Goal: Task Accomplishment & Management: Use online tool/utility

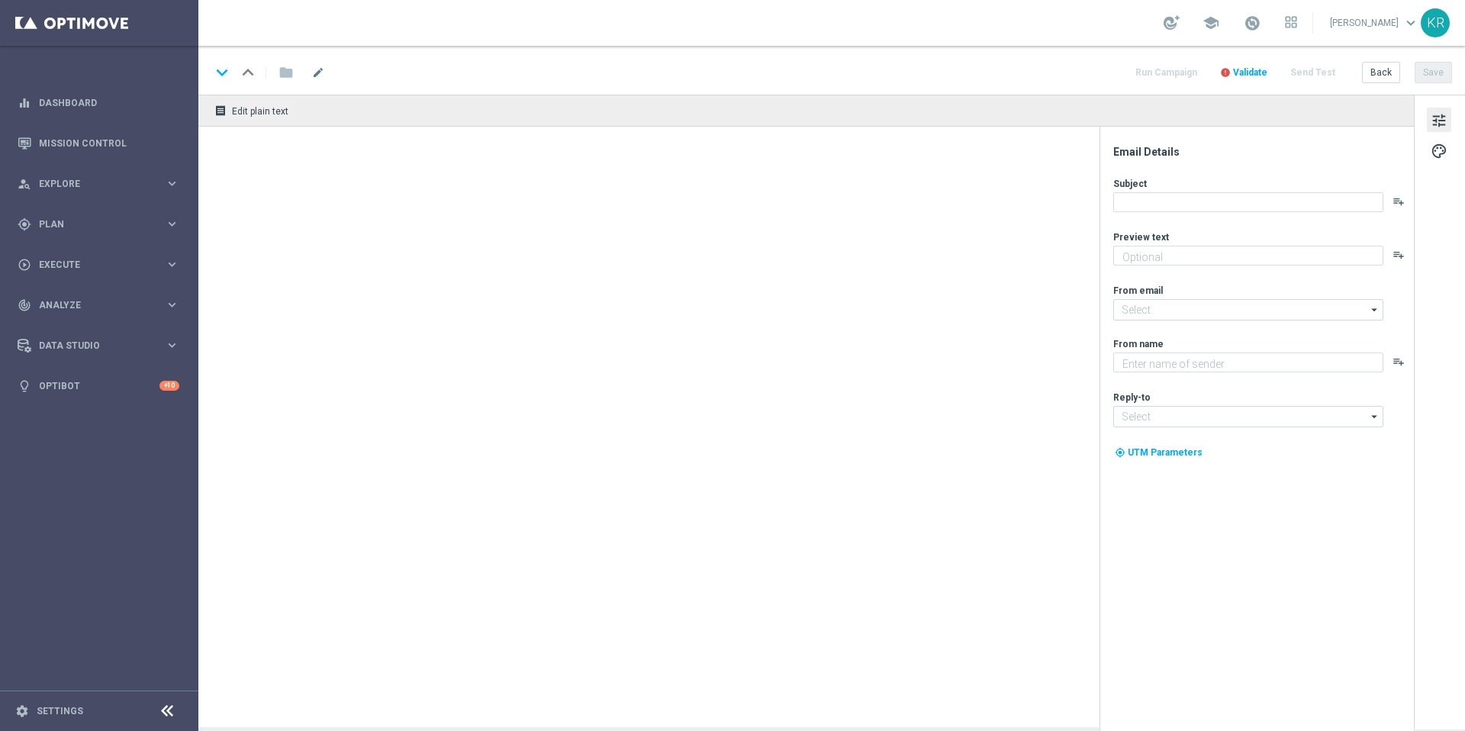
type textarea "Slots, jackpots, live dealers & more — your Casino adventure starts today."
type textarea "Lottoland"
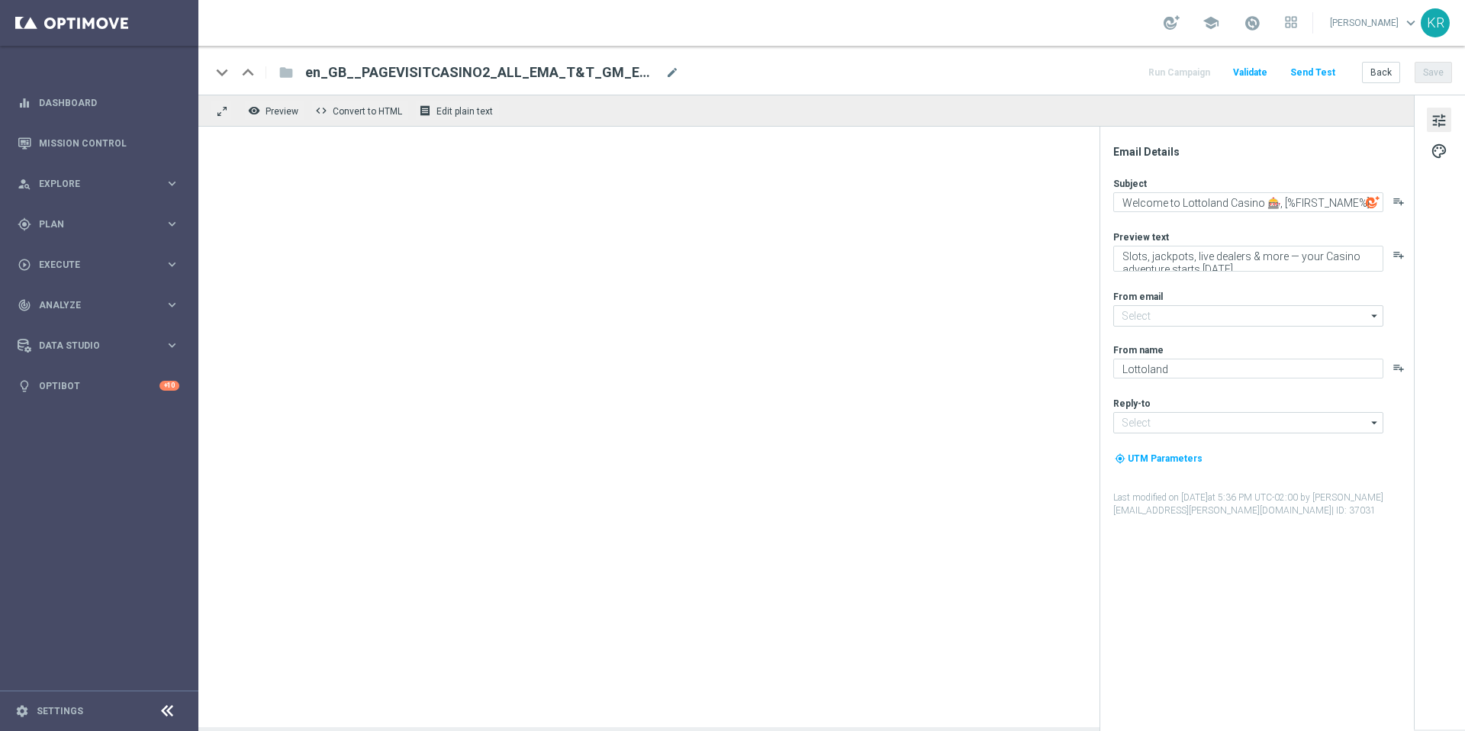
type input "[EMAIL_ADDRESS][DOMAIN_NAME]"
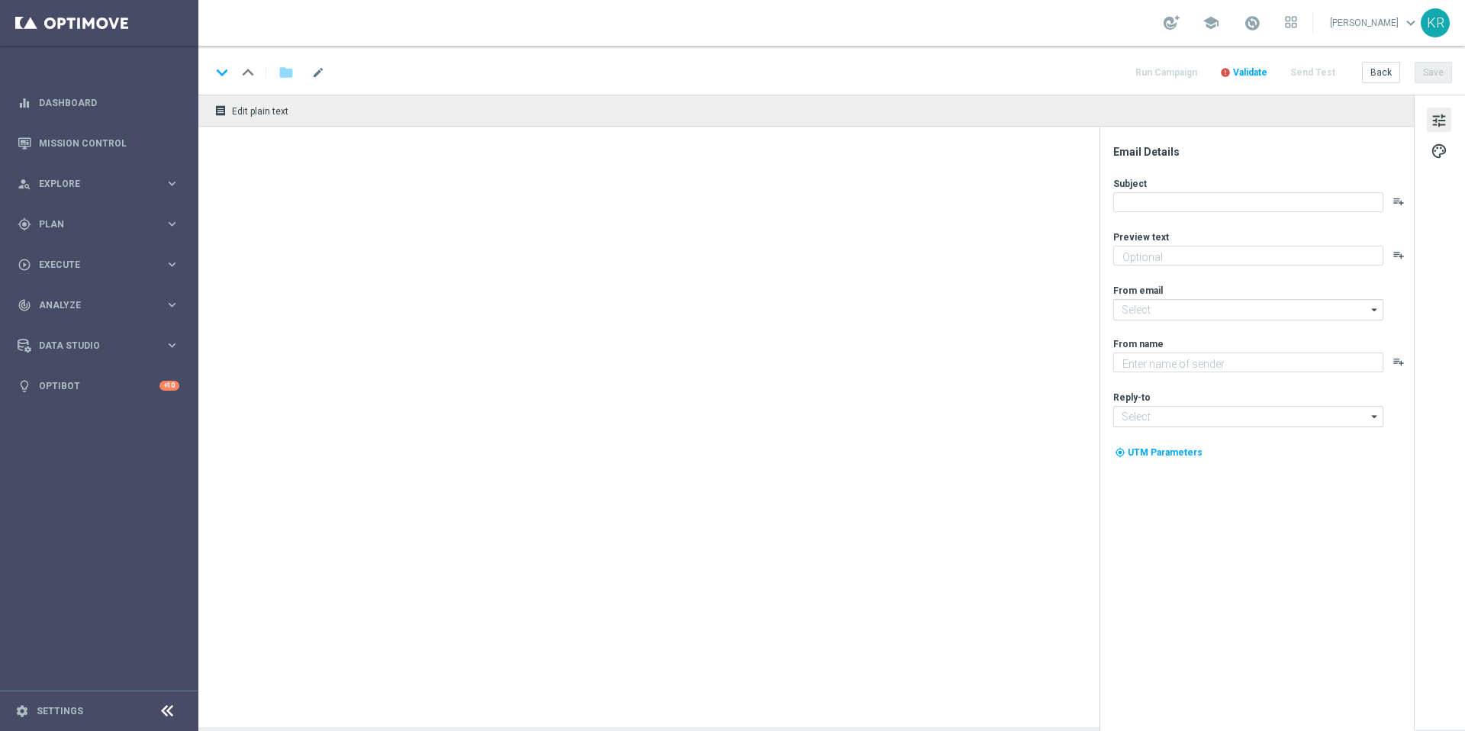
type textarea "Make your first move in [GEOGRAPHIC_DATA]"
type input "[EMAIL_ADDRESS][DOMAIN_NAME]"
type textarea "Lottoland"
type input "[EMAIL_ADDRESS][DOMAIN_NAME]"
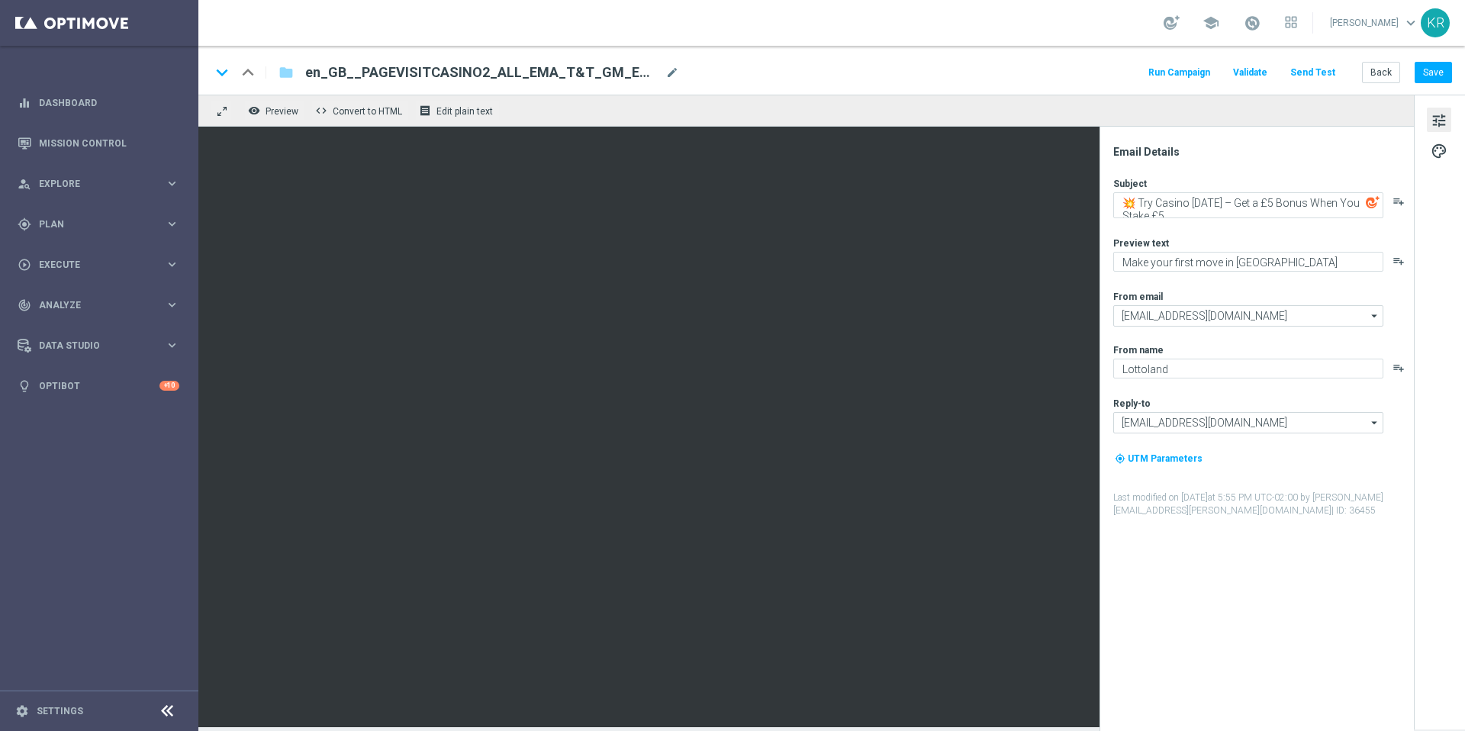
click at [1313, 73] on button "Send Test" at bounding box center [1313, 73] width 50 height 21
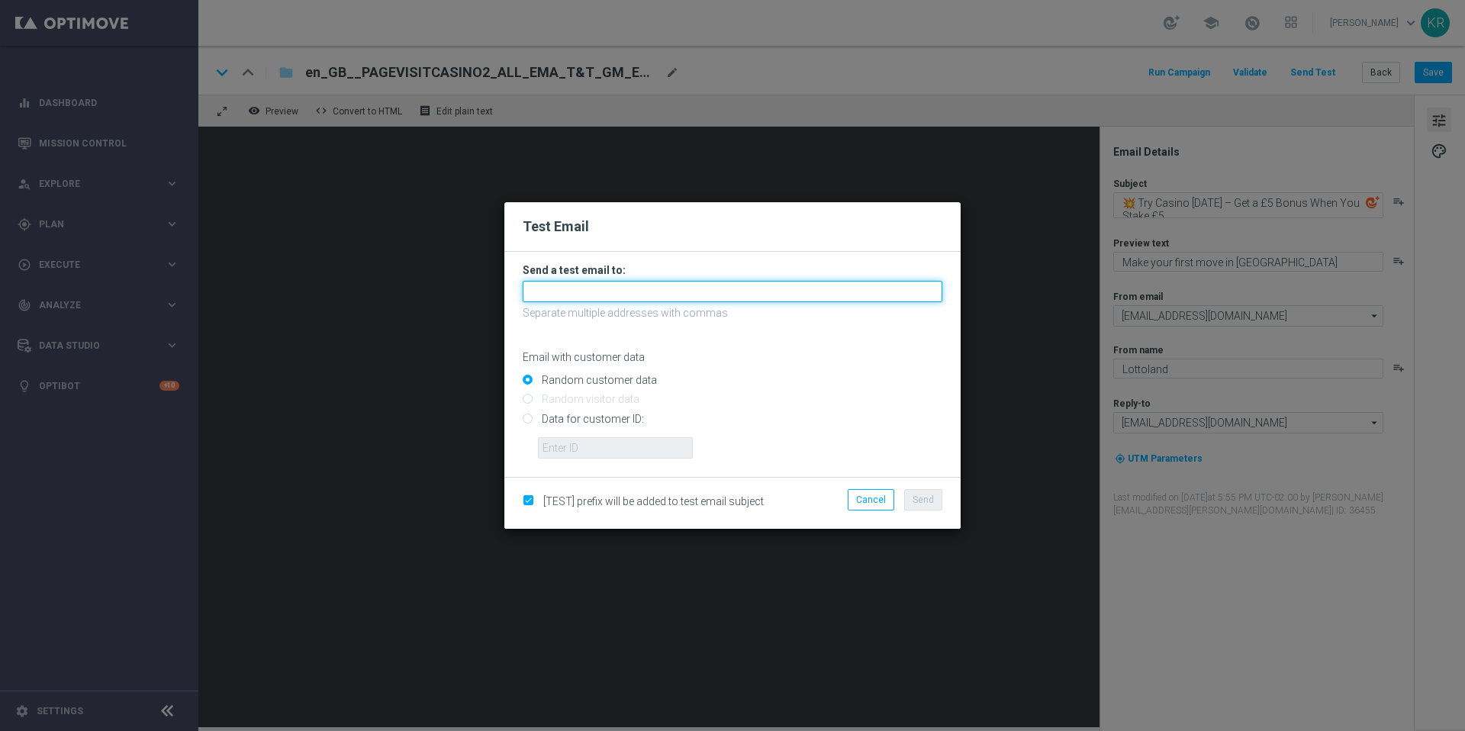
click at [724, 299] on input "text" at bounding box center [733, 291] width 420 height 21
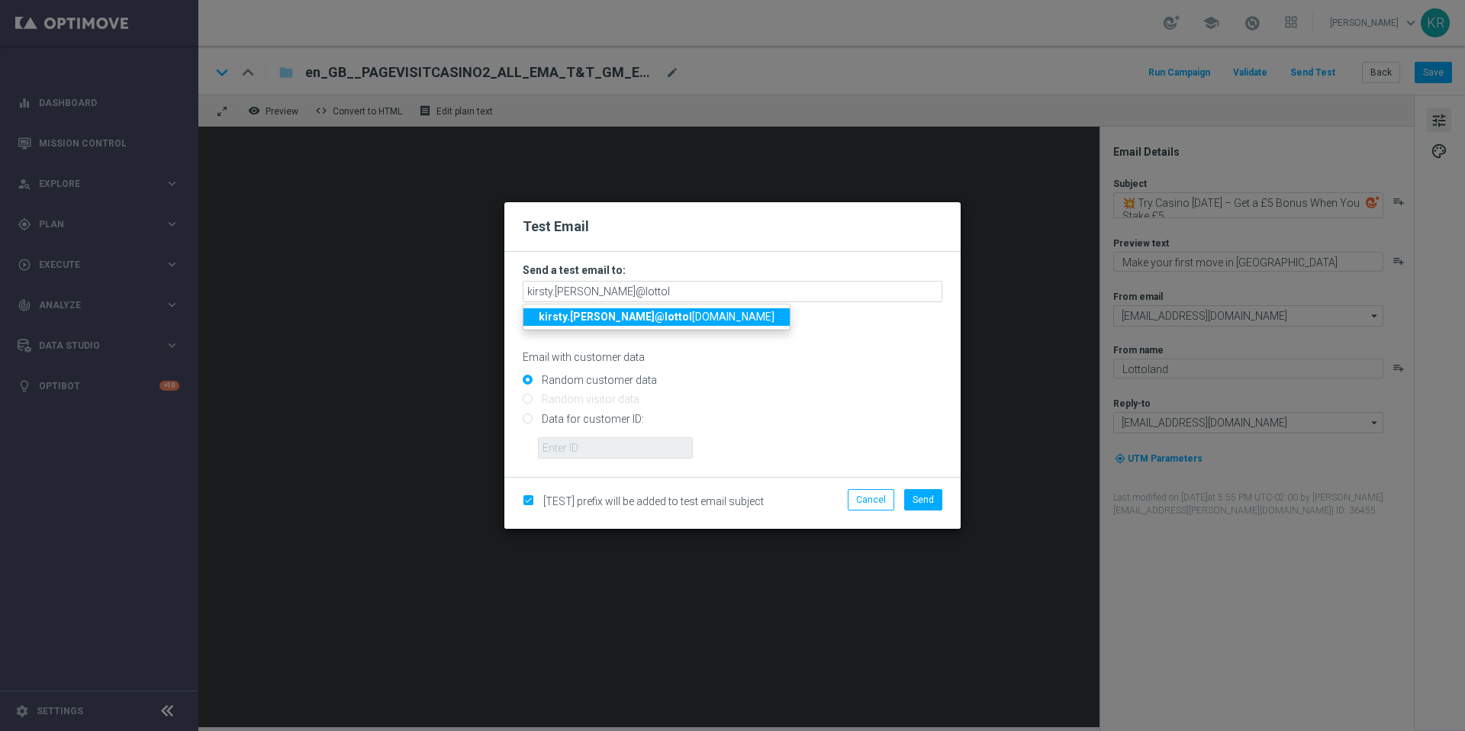
click at [619, 315] on strong "kirsty.rowlands@lottol" at bounding box center [615, 317] width 153 height 12
type input "kirsty.rowlands@lottoland.com"
click at [527, 423] on input "Data for customer ID:" at bounding box center [733, 424] width 420 height 21
radio input "true"
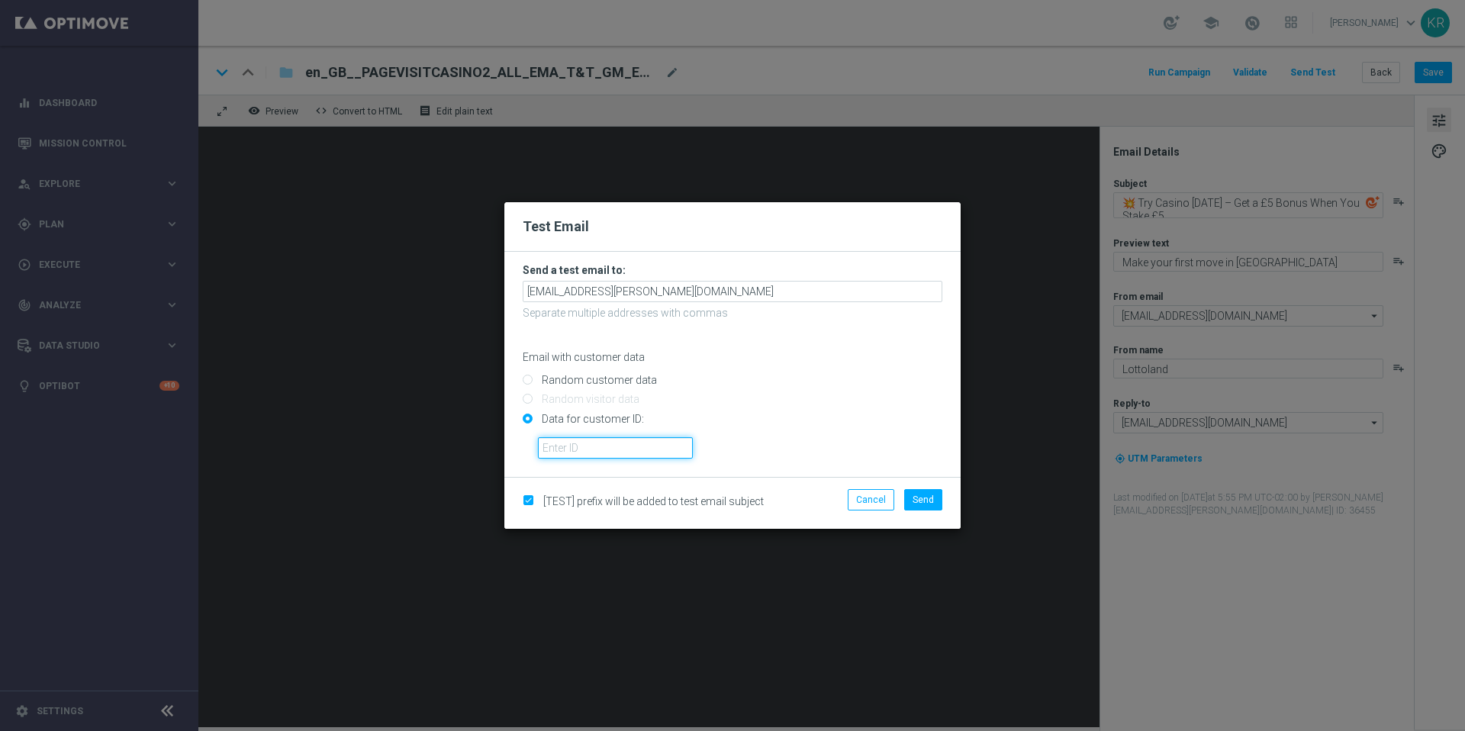
click at [583, 453] on input "text" at bounding box center [615, 447] width 155 height 21
paste input "223901986"
type input "223901986"
click at [933, 498] on span "Send" at bounding box center [923, 500] width 21 height 11
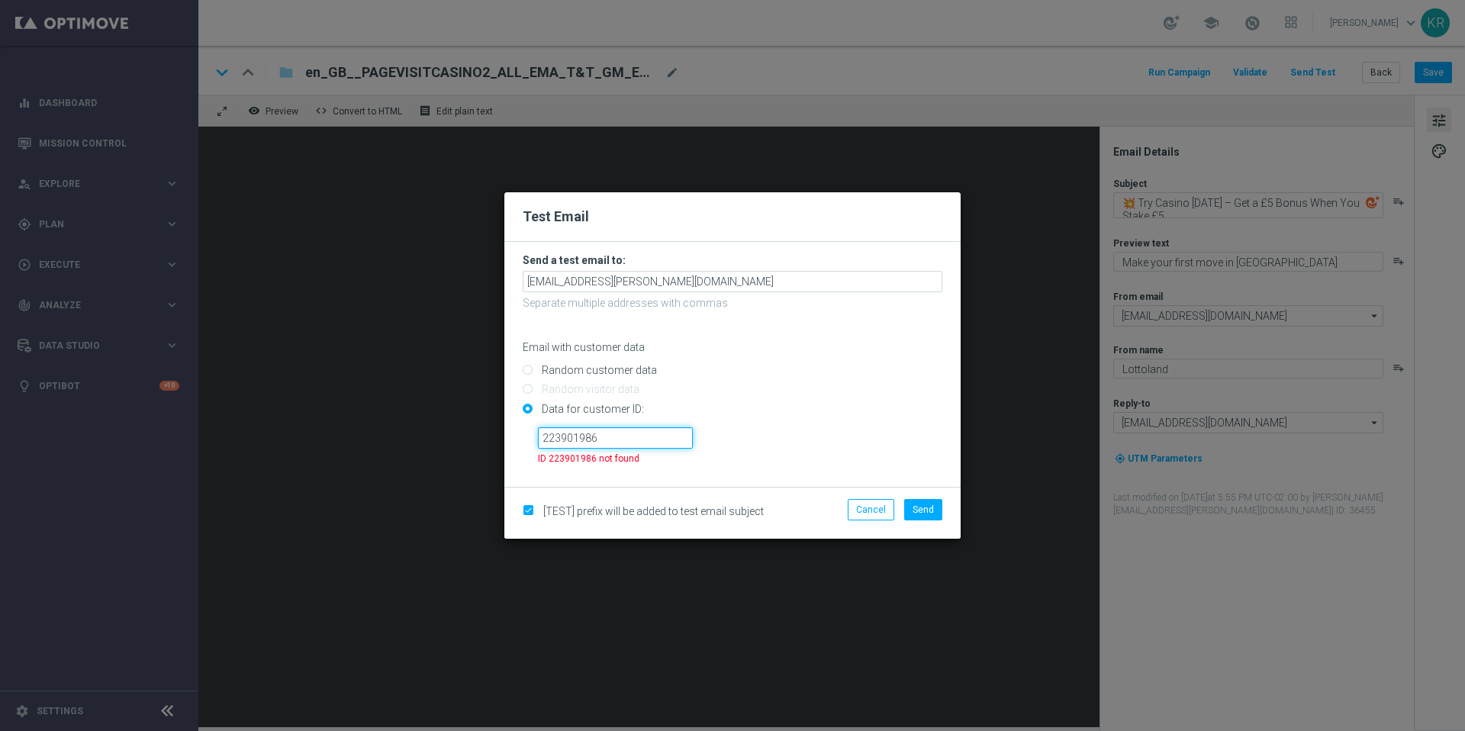
click at [546, 444] on input "223901986" at bounding box center [615, 437] width 155 height 21
click at [530, 371] on input "Random customer data" at bounding box center [733, 376] width 420 height 21
radio input "true"
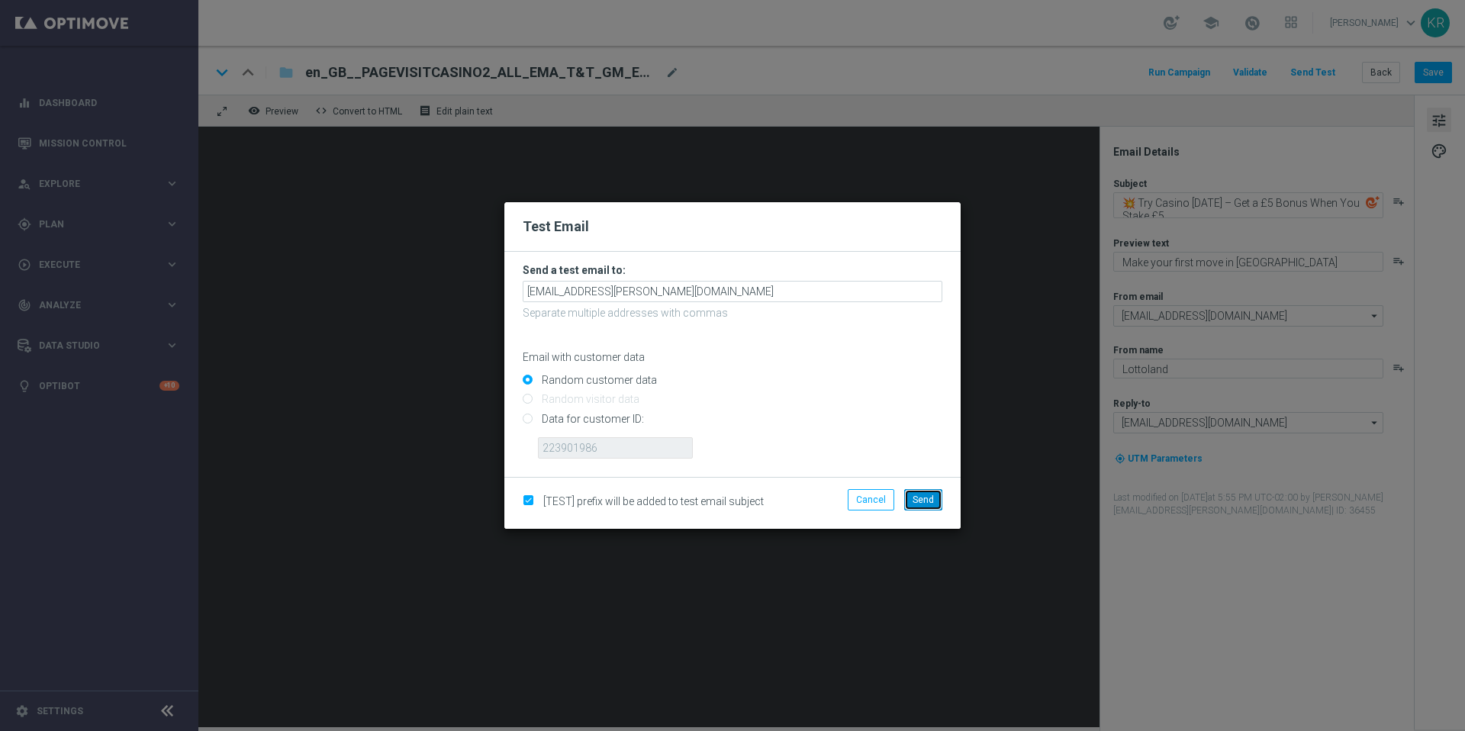
click at [930, 501] on span "Send" at bounding box center [923, 500] width 21 height 11
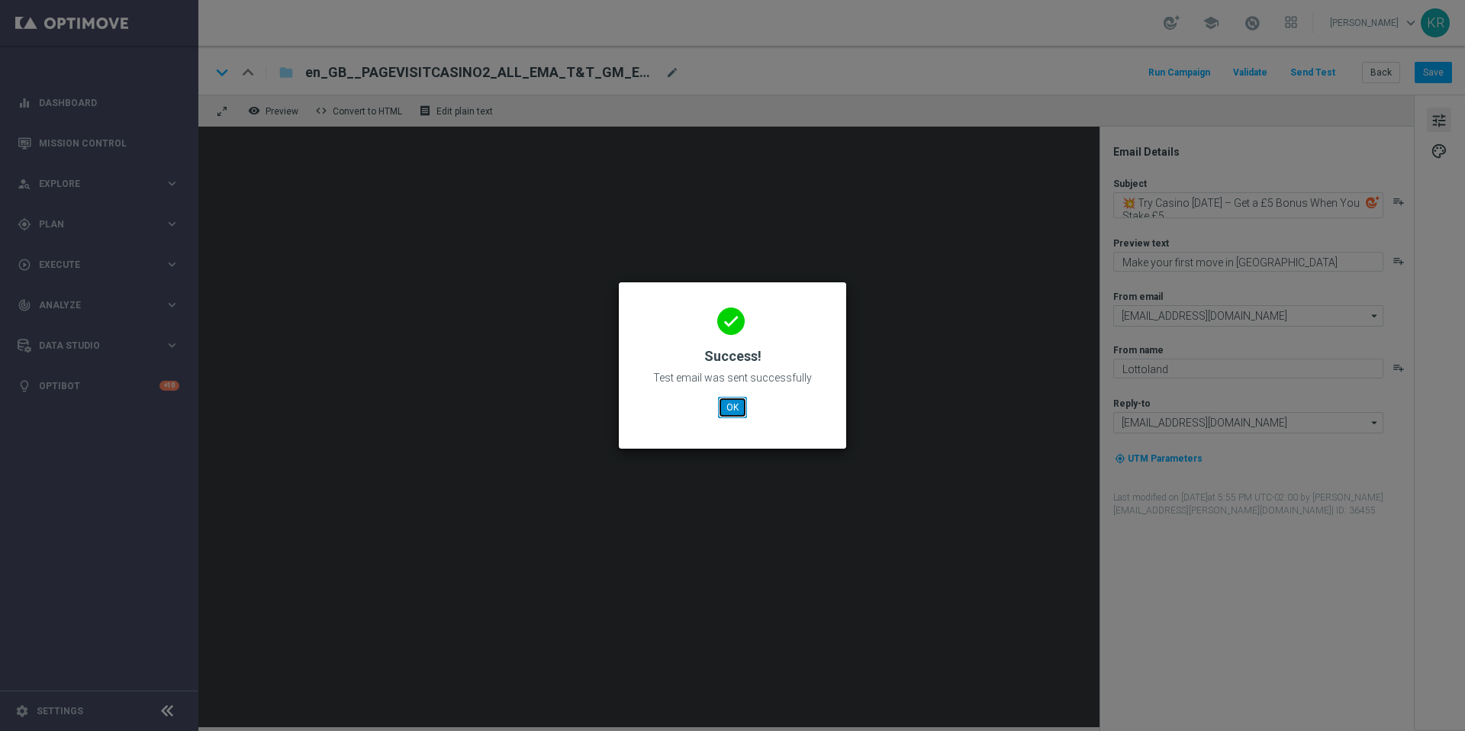
click at [732, 414] on button "OK" at bounding box center [732, 407] width 29 height 21
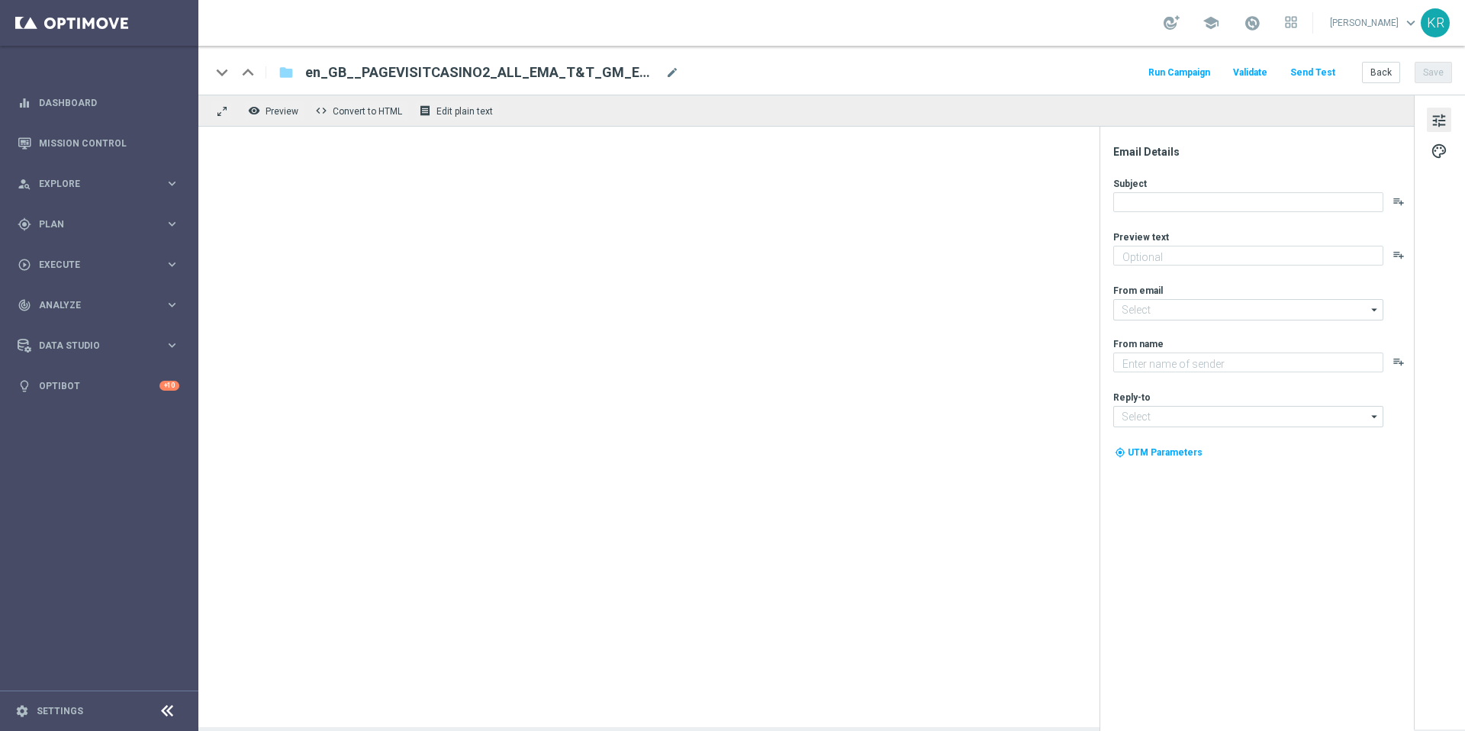
type textarea "Make your first move in [GEOGRAPHIC_DATA]"
type textarea "Lottoland"
type input "[EMAIL_ADDRESS][DOMAIN_NAME]"
type textarea "Make your first move in [GEOGRAPHIC_DATA]"
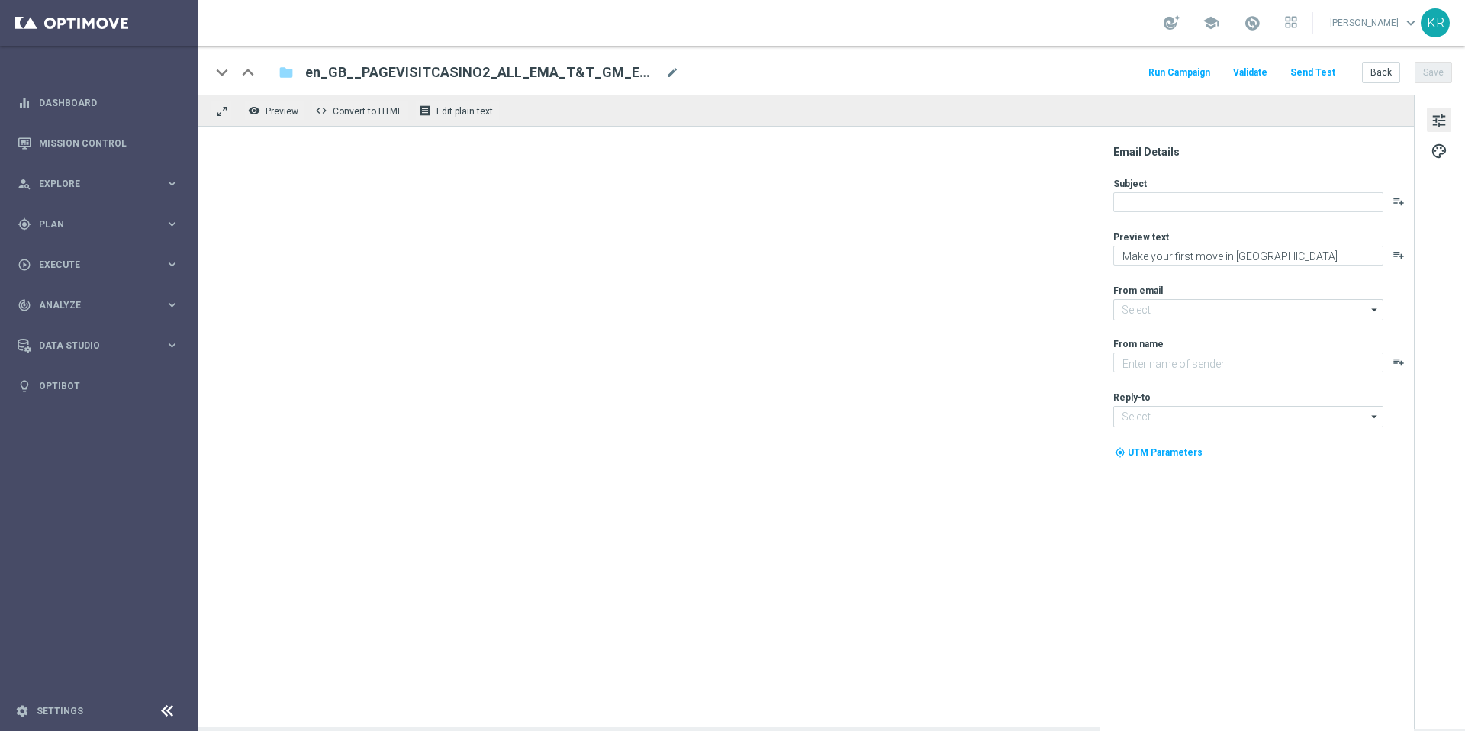
type input "[EMAIL_ADDRESS][DOMAIN_NAME]"
type textarea "Lottoland"
type input "[EMAIL_ADDRESS][DOMAIN_NAME]"
